Goal: Information Seeking & Learning: Find specific fact

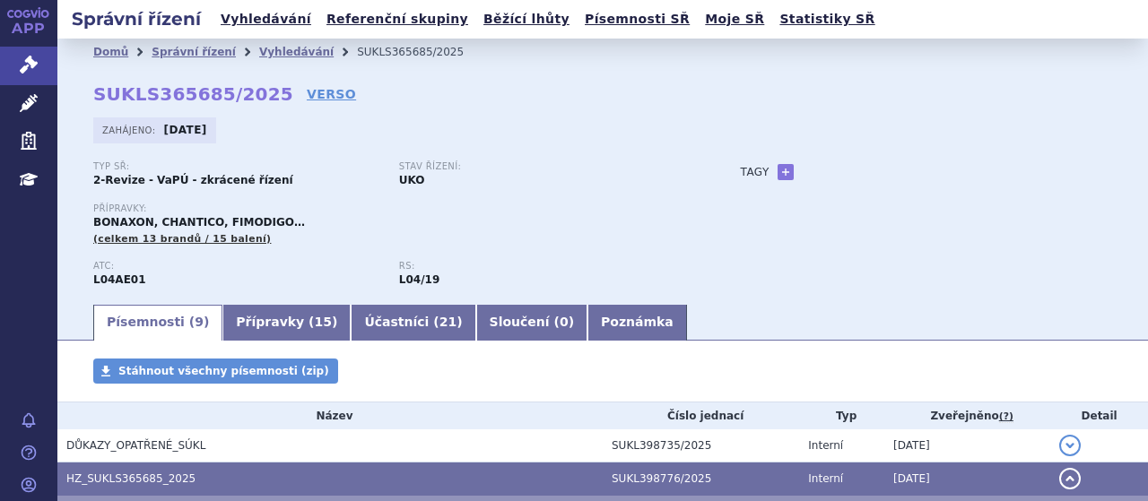
scroll to position [12, 0]
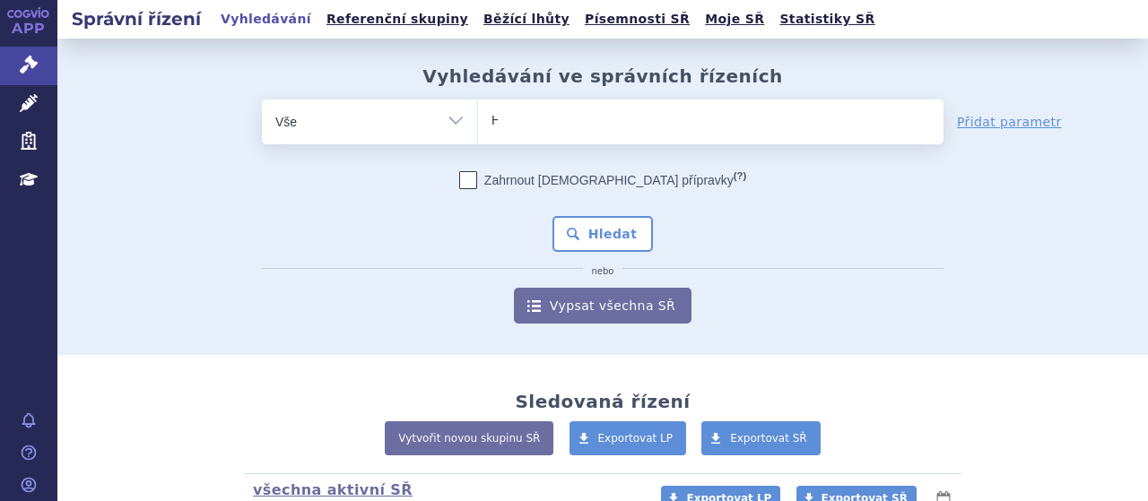
type input "HU"
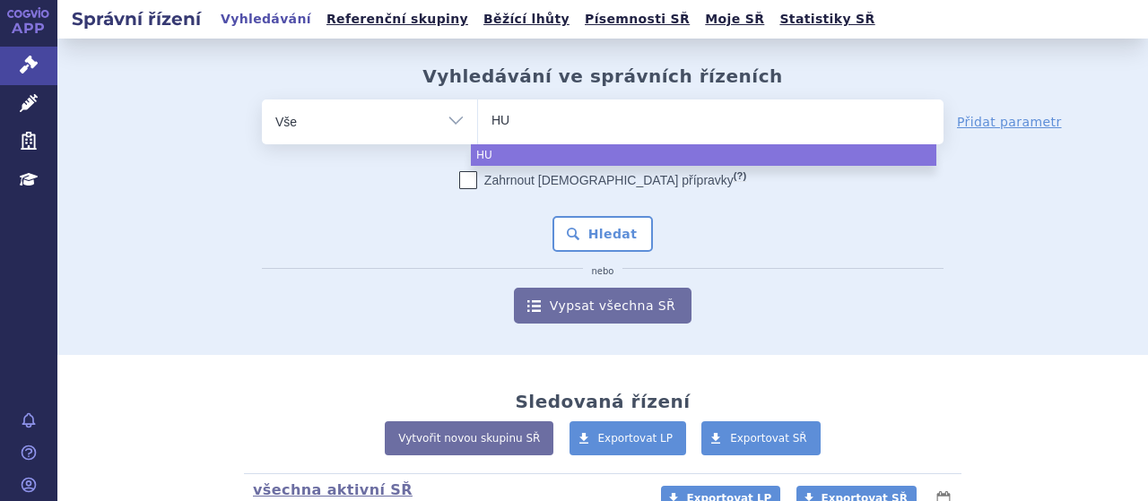
type input "HUM"
type input "HUMIR"
type input "HUMIRA"
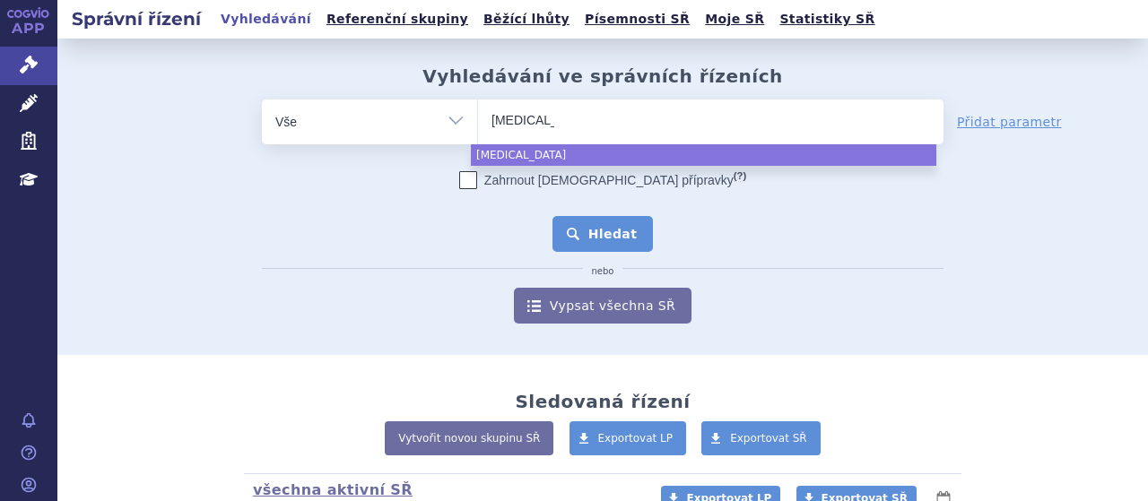
click at [595, 232] on button "Hledat" at bounding box center [603, 234] width 101 height 36
click at [574, 231] on button "Hledat" at bounding box center [603, 234] width 101 height 36
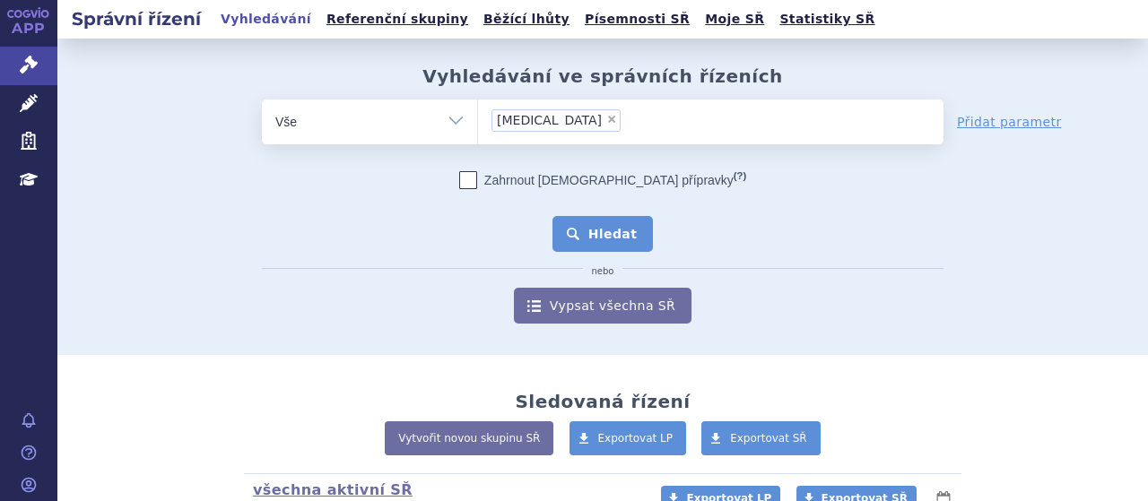
select select "HUMIRA"
click at [574, 231] on button "Hledat" at bounding box center [603, 234] width 101 height 36
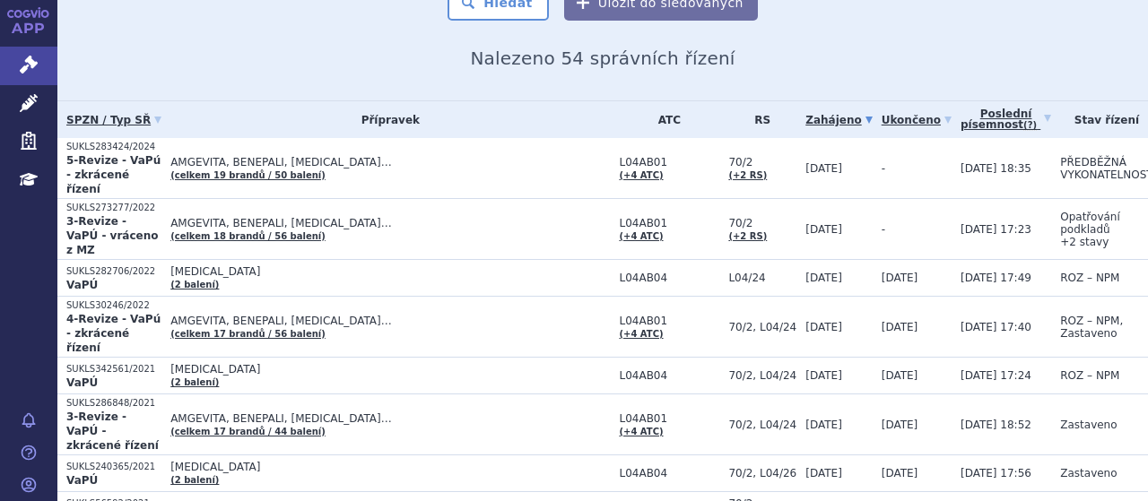
scroll to position [215, 0]
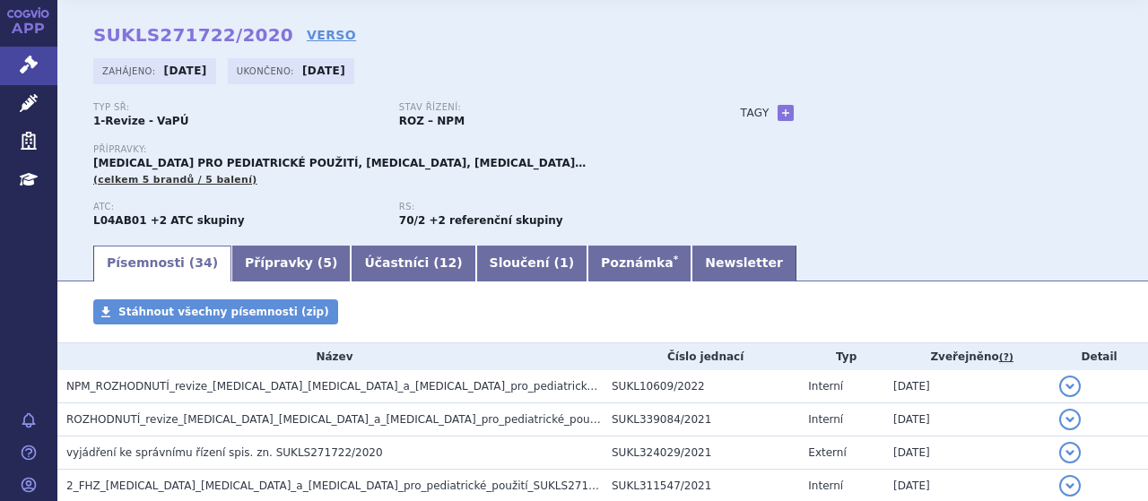
scroll to position [167, 0]
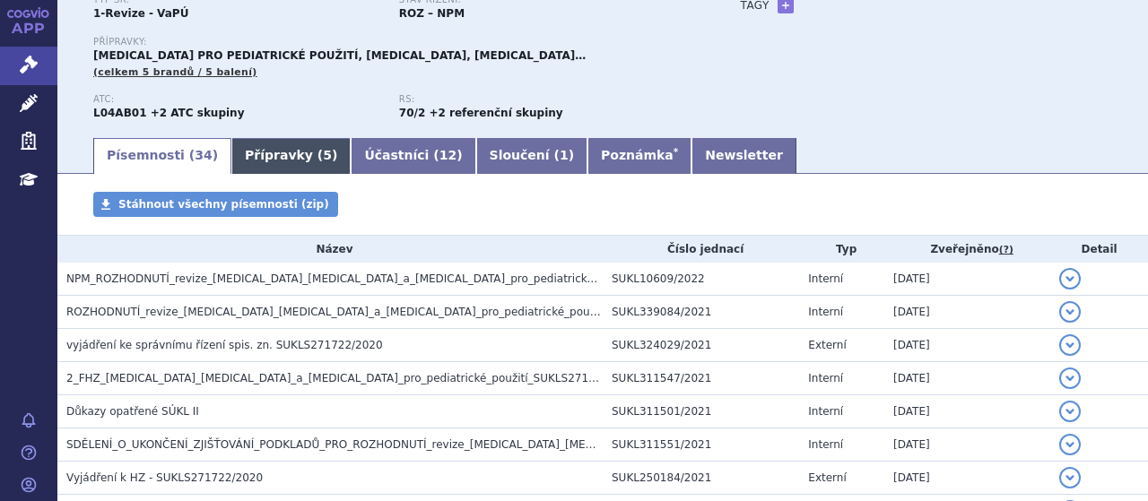
click at [274, 155] on link "Přípravky ( 5 )" at bounding box center [290, 156] width 119 height 36
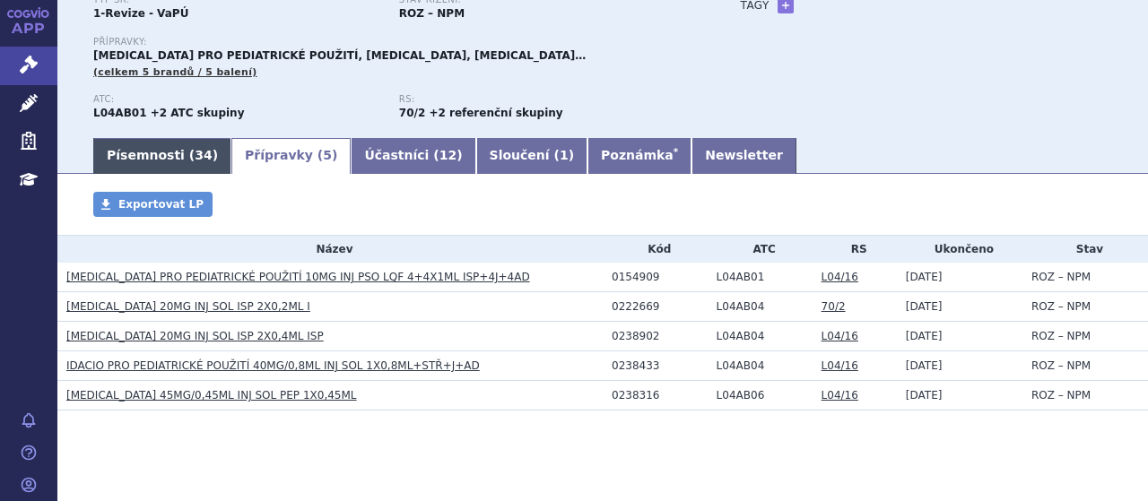
click at [139, 157] on link "Písemnosti ( 34 )" at bounding box center [162, 156] width 138 height 36
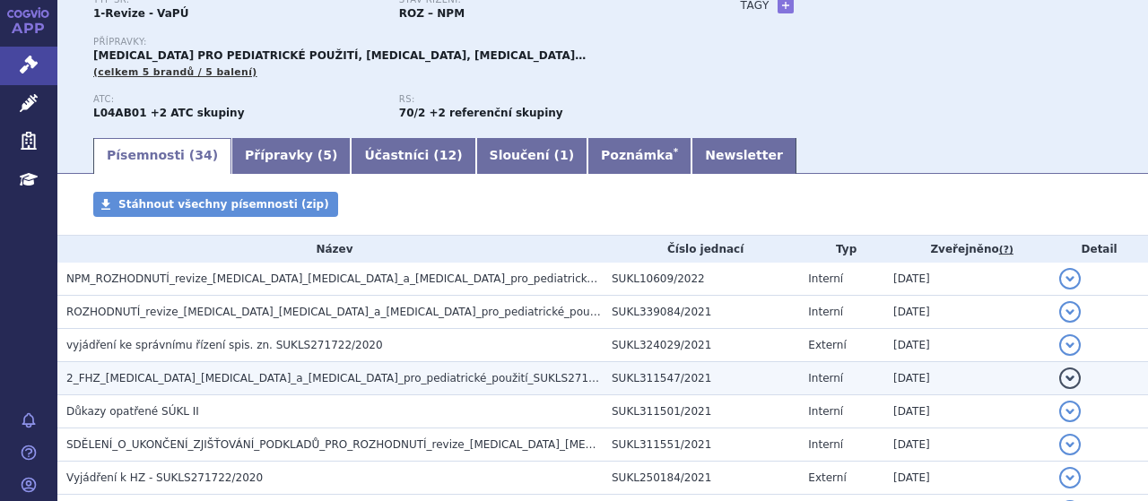
click at [237, 376] on span "2_FHZ_etanercept_adalimumab_a_golimumab_pro_pediatrické_použití_SUKLS271722_2020" at bounding box center [354, 378] width 576 height 13
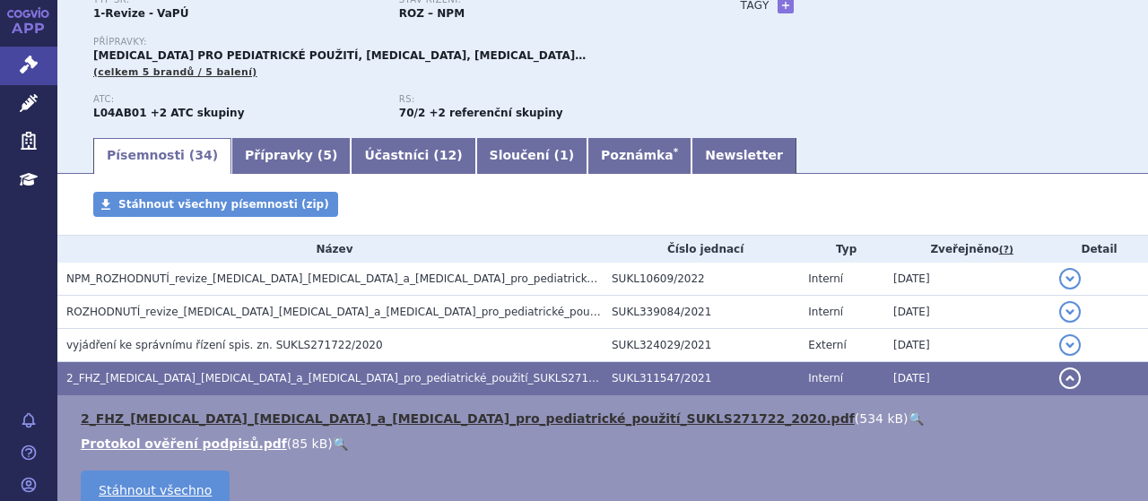
click at [258, 417] on link "2_FHZ_etanercept_adalimumab_a_golimumab_pro_pediatrické_použití_SUKLS271722_202…" at bounding box center [468, 419] width 774 height 14
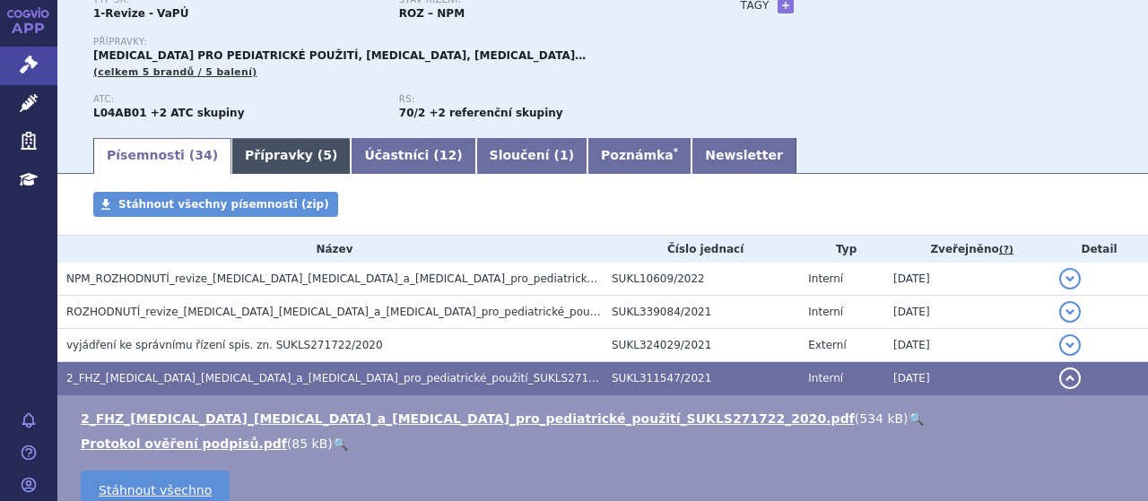
click at [257, 163] on link "Přípravky ( 5 )" at bounding box center [290, 156] width 119 height 36
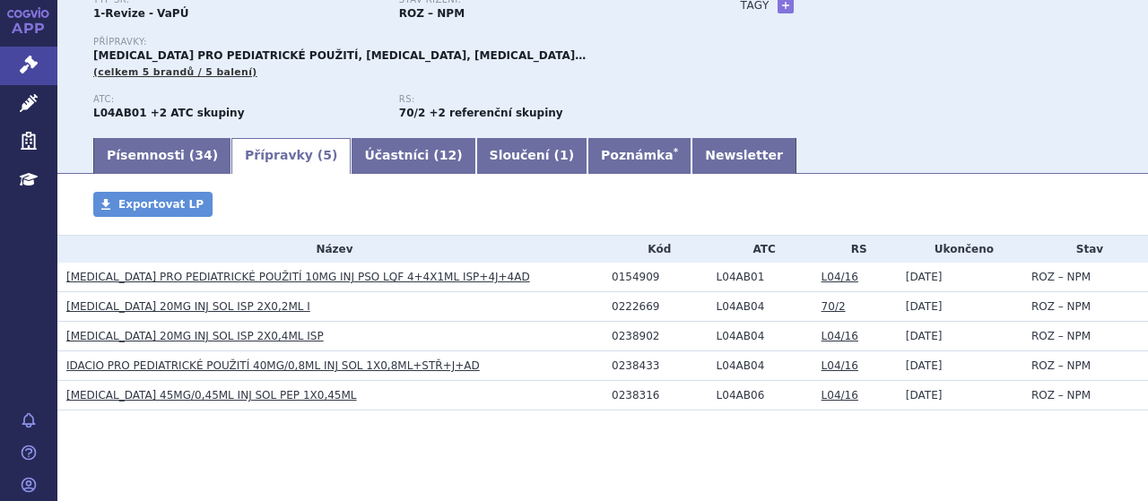
click at [173, 177] on section "Domů Správní řízení Vyhledávání SUKLS271722/2020 SUKLS271722/2020 VERSO Zahájen…" at bounding box center [602, 195] width 1091 height 647
click at [170, 153] on link "Písemnosti ( 34 )" at bounding box center [162, 156] width 138 height 36
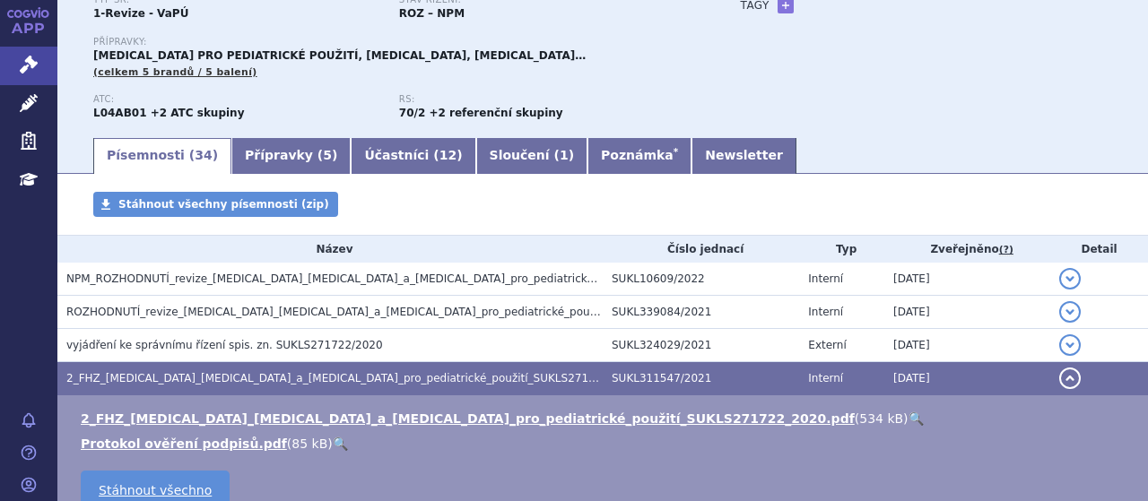
click at [231, 430] on ul "2_FHZ_etanercept_adalimumab_a_golimumab_pro_pediatrické_použití_SUKLS271722_202…" at bounding box center [602, 431] width 1055 height 43
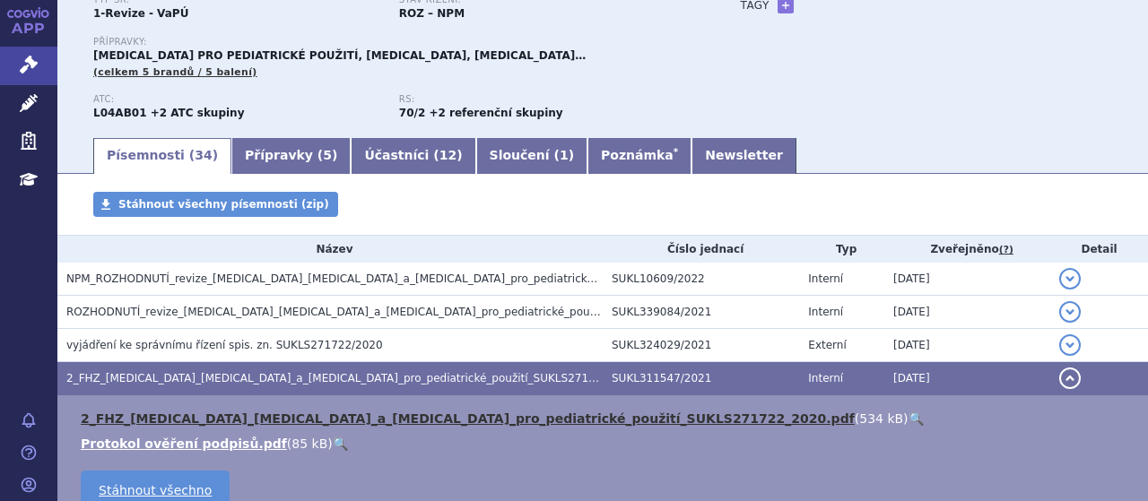
click at [231, 426] on link "2_FHZ_etanercept_adalimumab_a_golimumab_pro_pediatrické_použití_SUKLS271722_202…" at bounding box center [468, 419] width 774 height 14
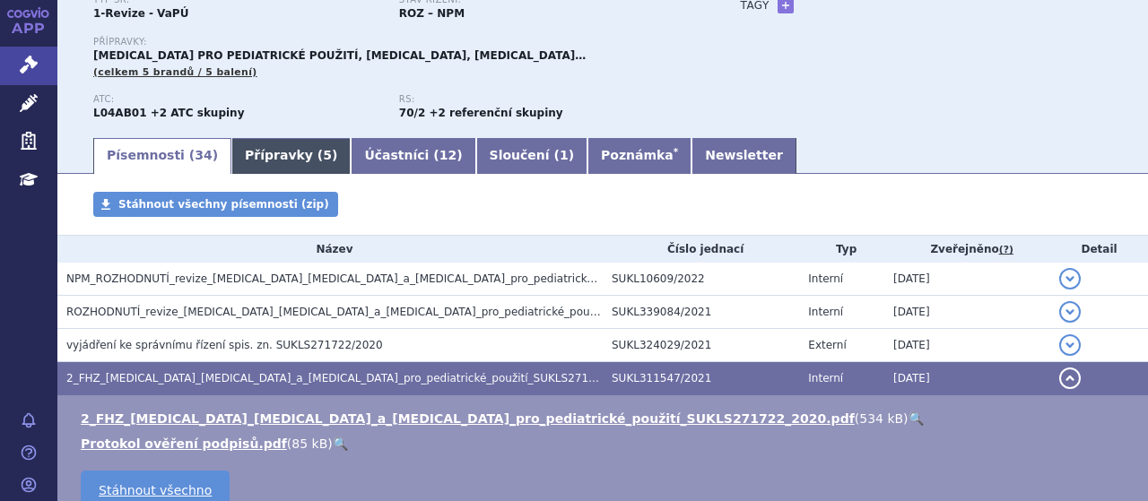
click at [267, 157] on link "Přípravky ( 5 )" at bounding box center [290, 156] width 119 height 36
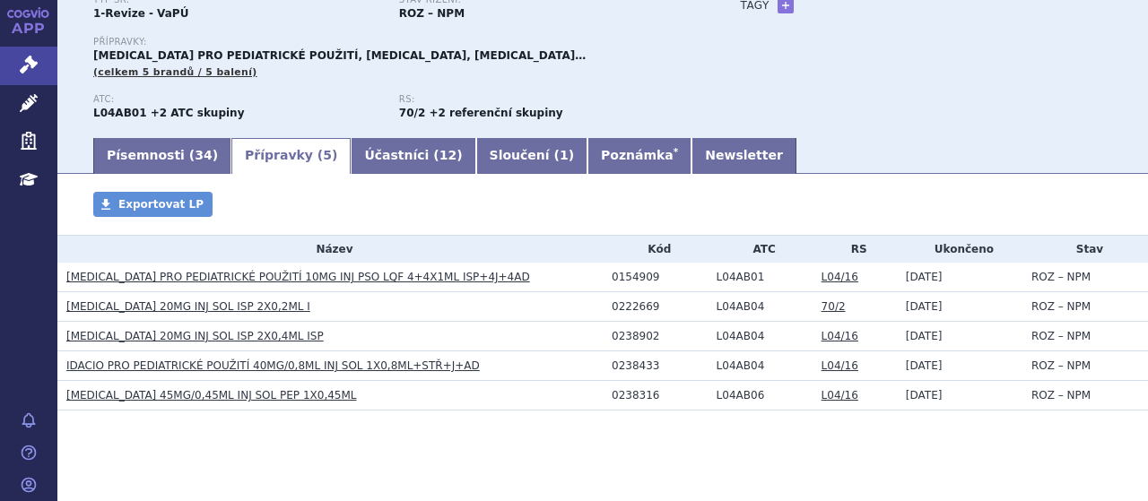
click at [285, 490] on section "Domů Správní řízení Vyhledávání SUKLS271722/2020 SUKLS271722/2020 VERSO Zahájen…" at bounding box center [602, 195] width 1091 height 647
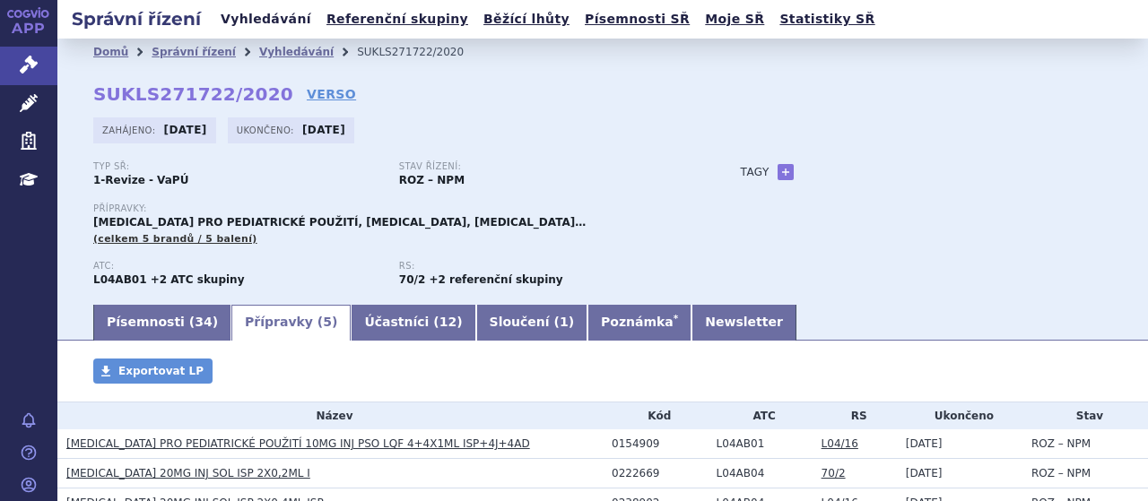
click at [265, 15] on link "Vyhledávání" at bounding box center [265, 19] width 101 height 24
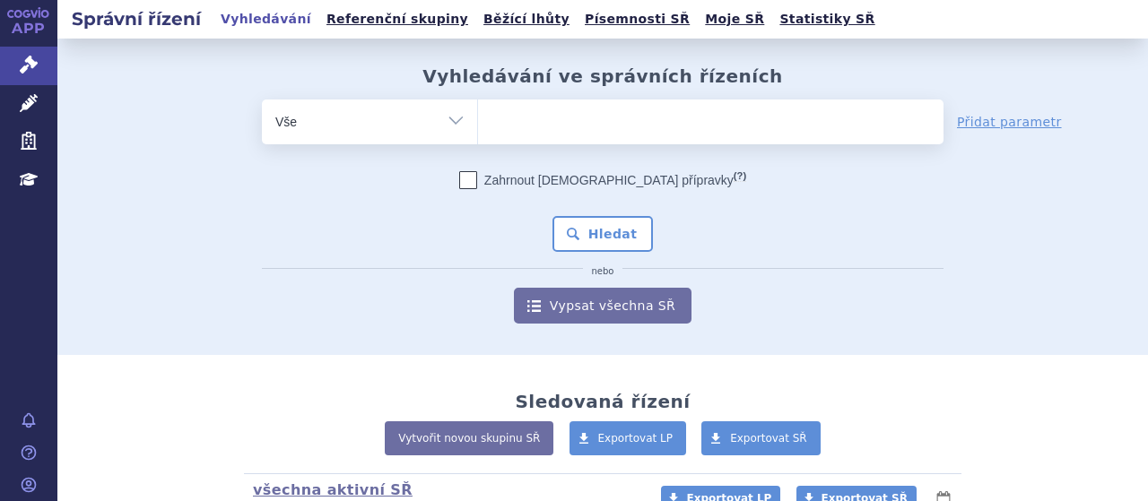
click at [603, 144] on span at bounding box center [711, 122] width 466 height 45
click at [478, 144] on select at bounding box center [477, 121] width 1 height 45
type input "el"
click at [598, 127] on ul "el" at bounding box center [711, 119] width 466 height 38
click at [478, 127] on select "el" at bounding box center [477, 121] width 1 height 45
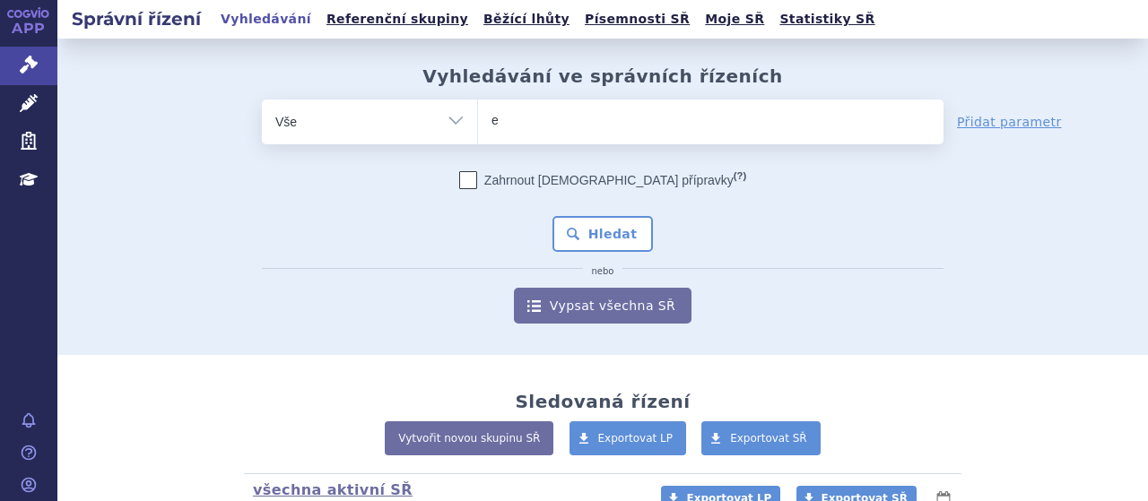
click at [598, 127] on ul "el" at bounding box center [711, 119] width 466 height 38
click at [478, 127] on select "el" at bounding box center [477, 121] width 1 height 45
click at [598, 127] on ul "el" at bounding box center [711, 119] width 466 height 38
click at [478, 127] on select "el" at bounding box center [477, 121] width 1 height 45
select select "el"
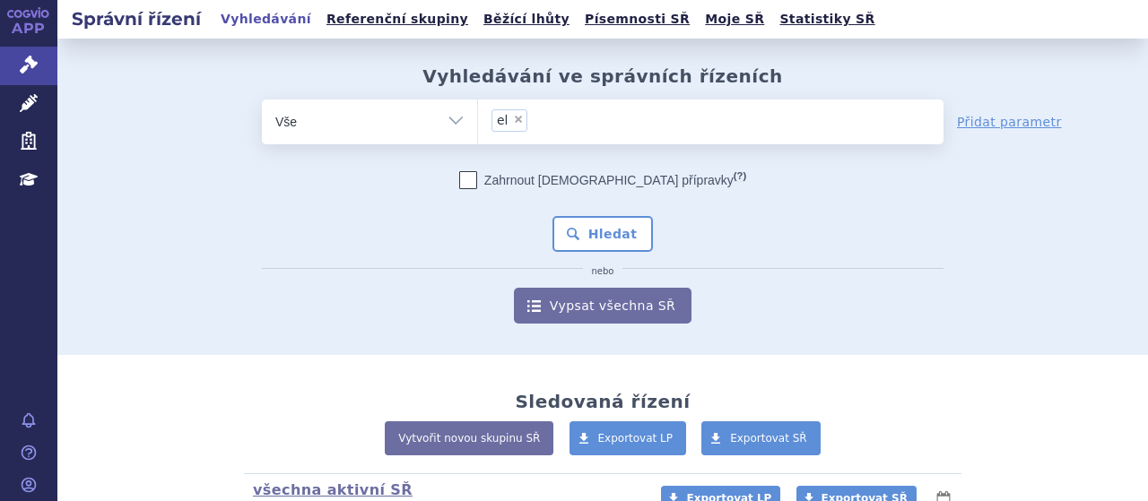
click at [598, 127] on ul "× el" at bounding box center [711, 119] width 466 height 39
click at [478, 127] on select "el" at bounding box center [477, 121] width 1 height 45
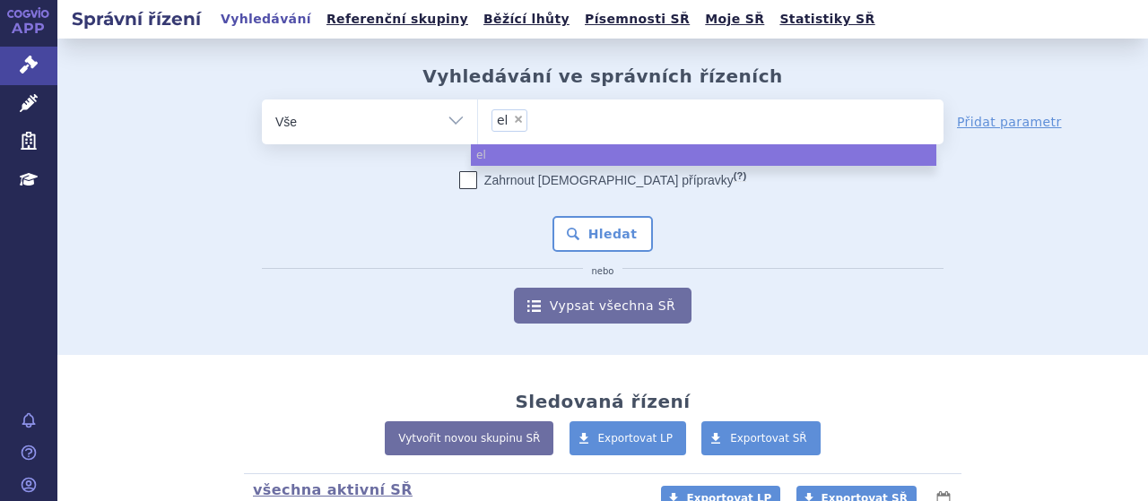
click at [513, 122] on span "×" at bounding box center [518, 119] width 11 height 11
click at [478, 122] on select "el" at bounding box center [477, 121] width 1 height 45
select select
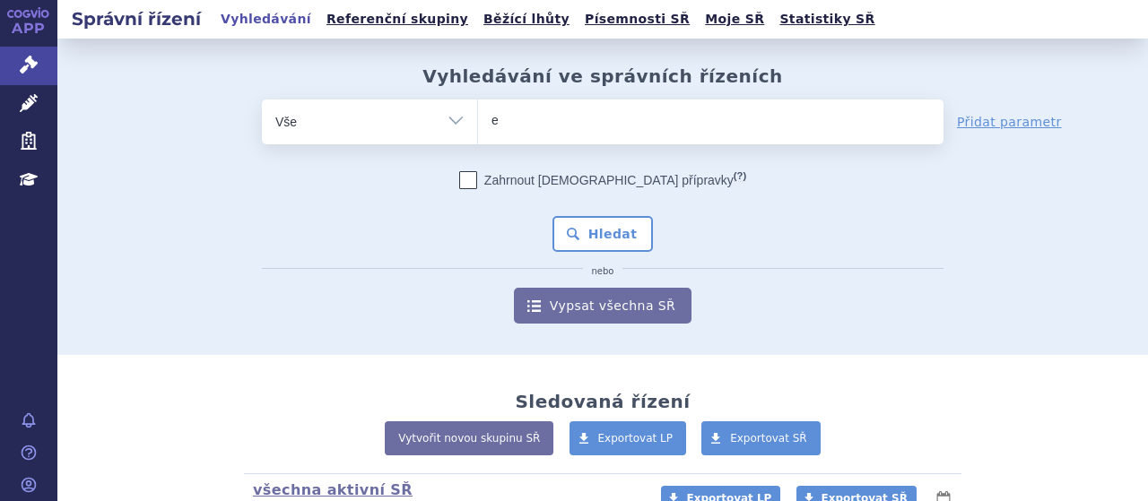
type input "el"
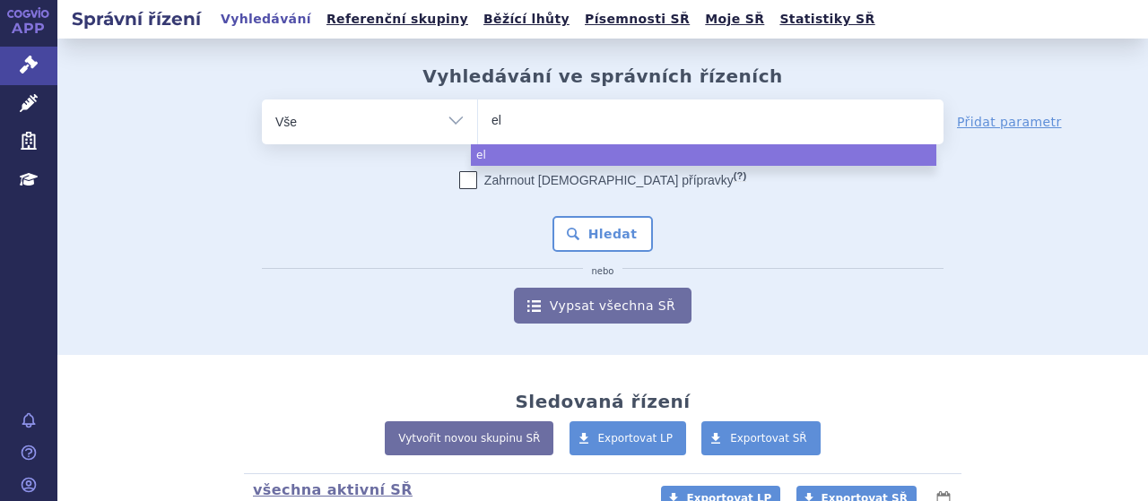
type input "e"
type input "ey"
type input "[MEDICAL_DATA]"
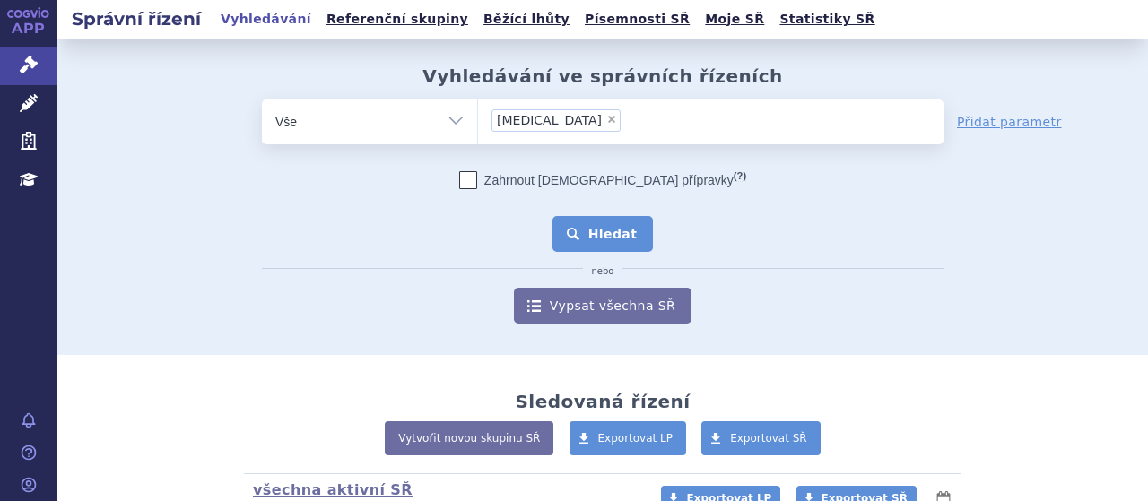
select select "[MEDICAL_DATA]"
click at [574, 233] on button "Hledat" at bounding box center [603, 234] width 101 height 36
